Goal: Task Accomplishment & Management: Use online tool/utility

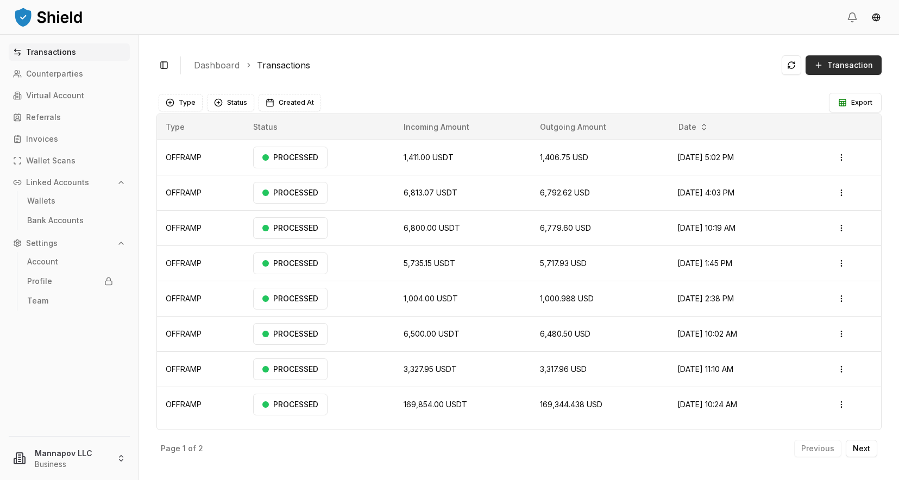
click at [840, 64] on span "Transaction" at bounding box center [851, 65] width 46 height 11
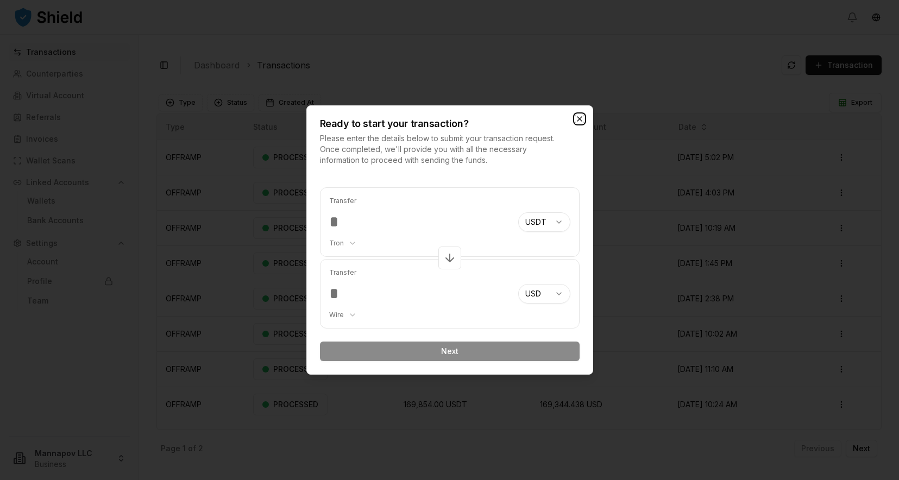
click at [583, 117] on icon "button" at bounding box center [580, 119] width 9 height 9
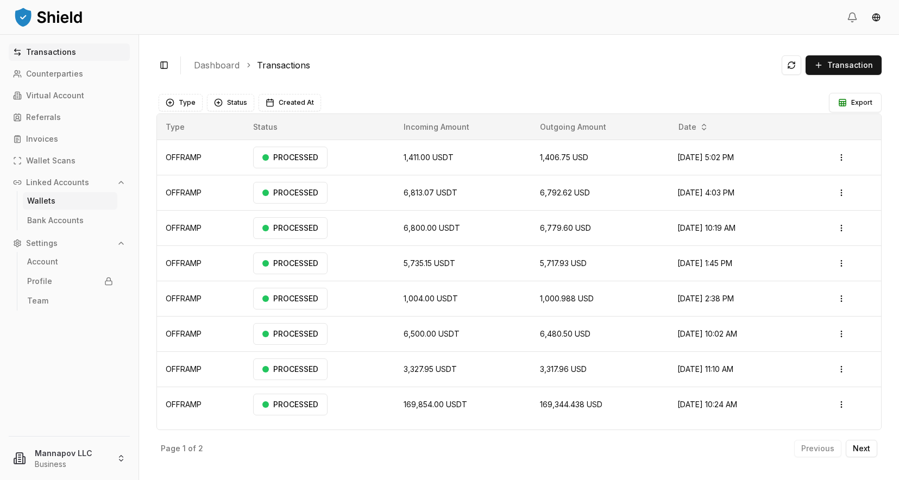
click at [44, 198] on p "Wallets" at bounding box center [41, 201] width 28 height 8
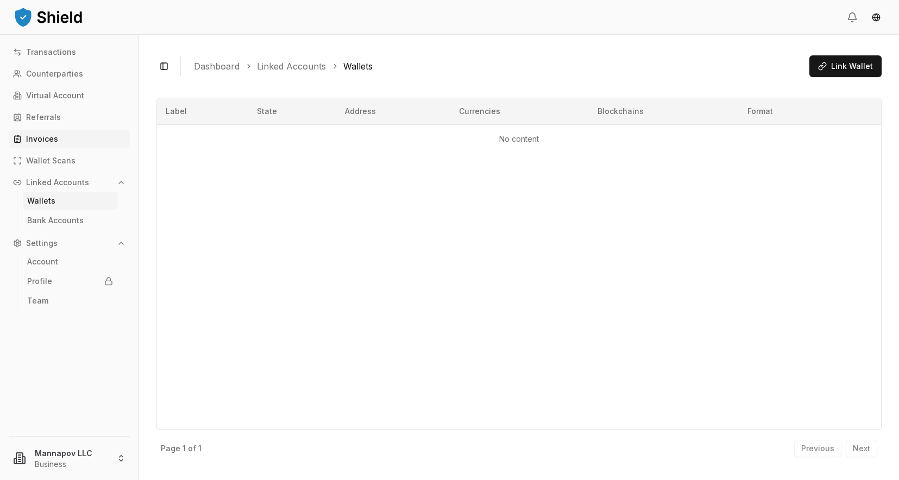
click at [43, 145] on link "Invoices" at bounding box center [69, 138] width 121 height 17
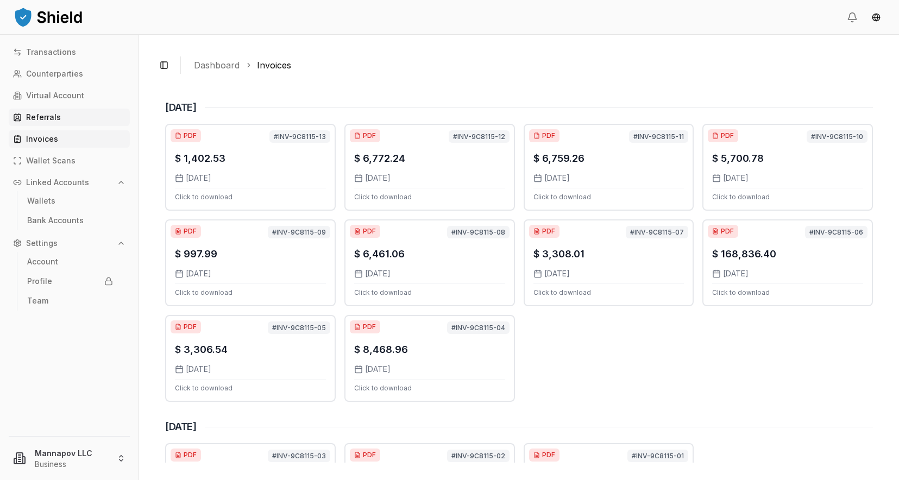
click at [52, 118] on p "Referrals" at bounding box center [43, 118] width 35 height 8
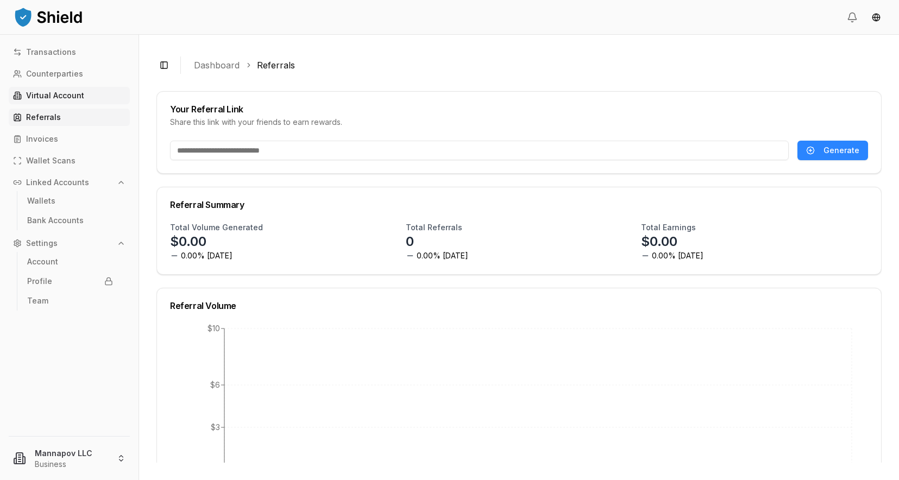
click at [51, 98] on p "Virtual Account" at bounding box center [55, 96] width 58 height 8
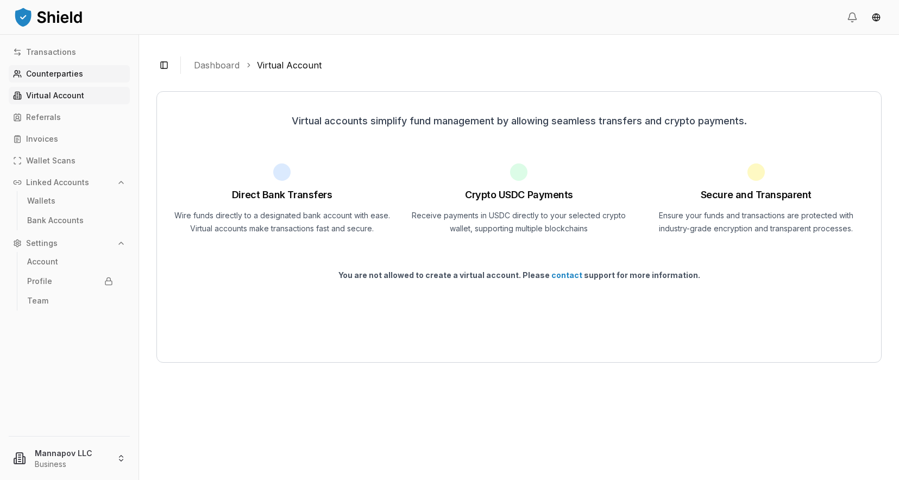
click at [51, 73] on p "Counterparties" at bounding box center [54, 74] width 57 height 8
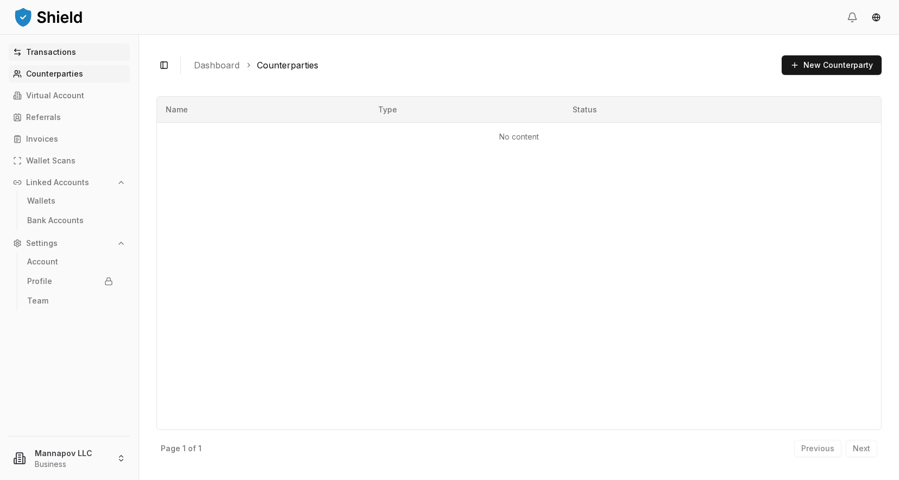
click at [58, 52] on p "Transactions" at bounding box center [51, 52] width 50 height 8
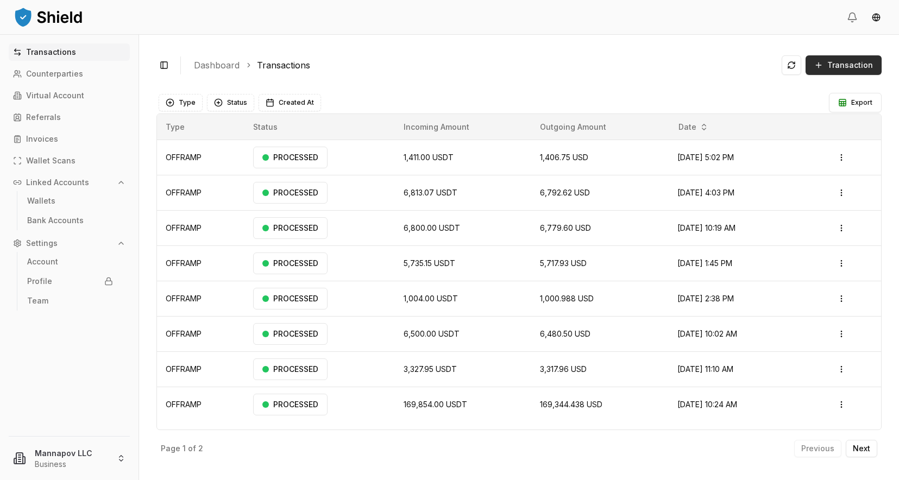
click at [842, 62] on span "Transaction" at bounding box center [851, 65] width 46 height 11
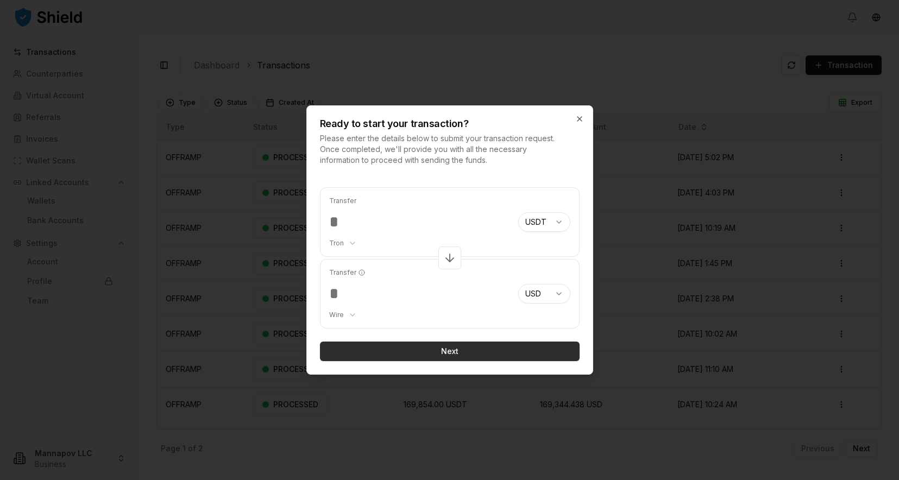
type input "*******"
click at [423, 351] on button "Next" at bounding box center [450, 352] width 260 height 20
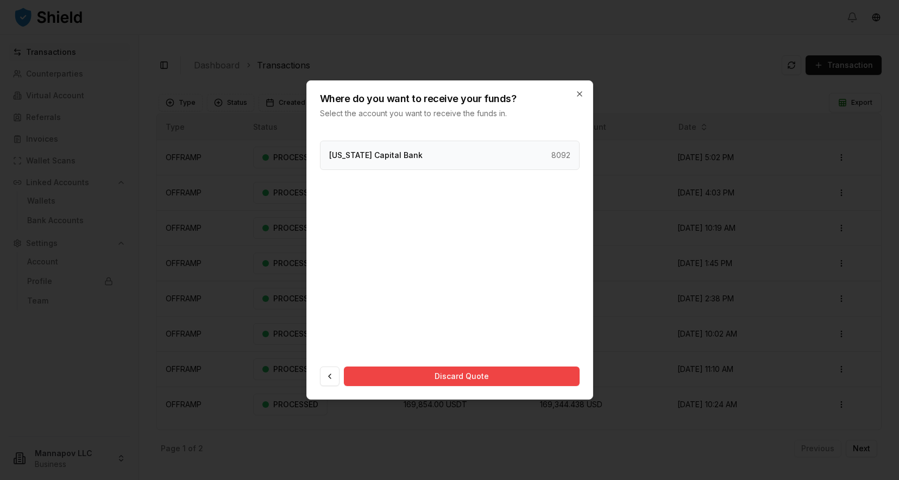
click at [403, 157] on div "Texas Capital Bank 8092" at bounding box center [450, 155] width 260 height 29
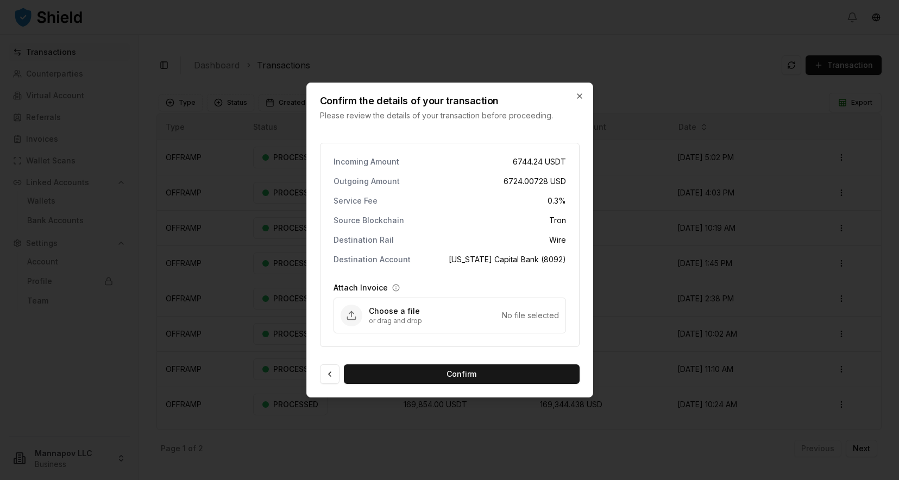
click at [354, 316] on icon "Upload Attach Invoice" at bounding box center [351, 315] width 11 height 11
type input "**********"
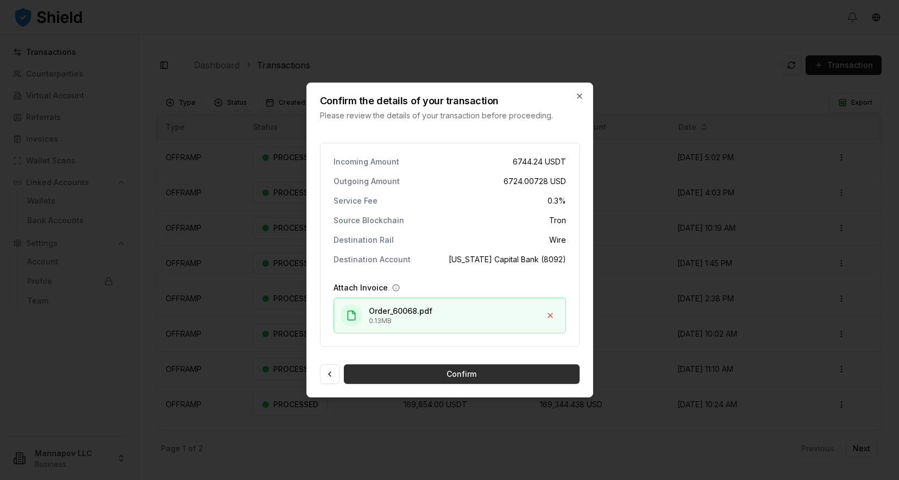
click at [441, 374] on button "Confirm" at bounding box center [462, 375] width 236 height 20
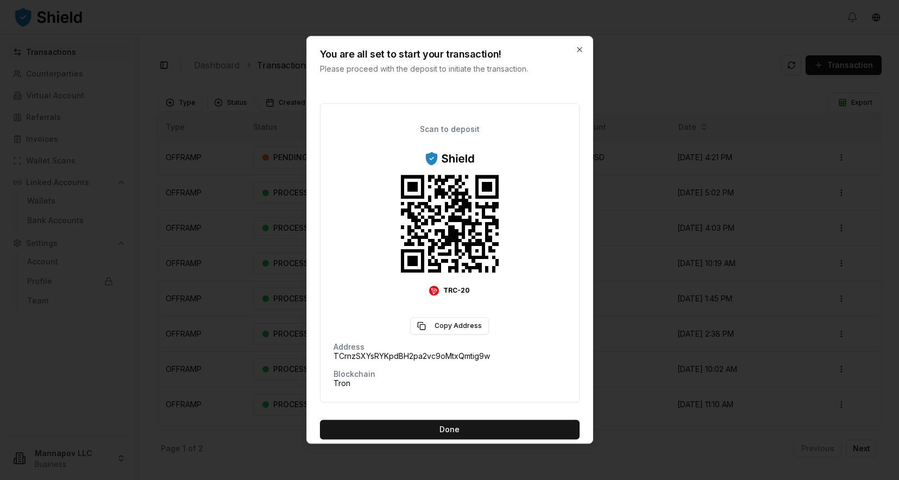
scroll to position [82, 0]
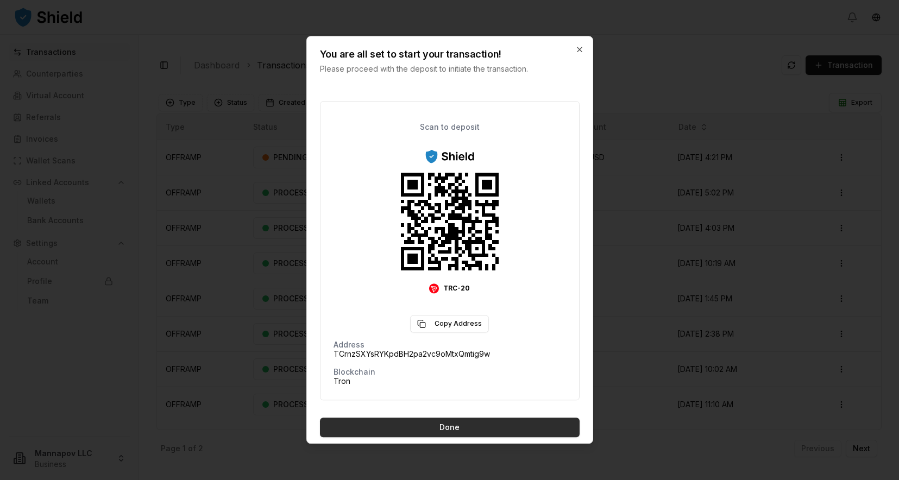
click at [404, 427] on button "Done" at bounding box center [450, 428] width 260 height 20
